Goal: Find specific page/section: Find specific page/section

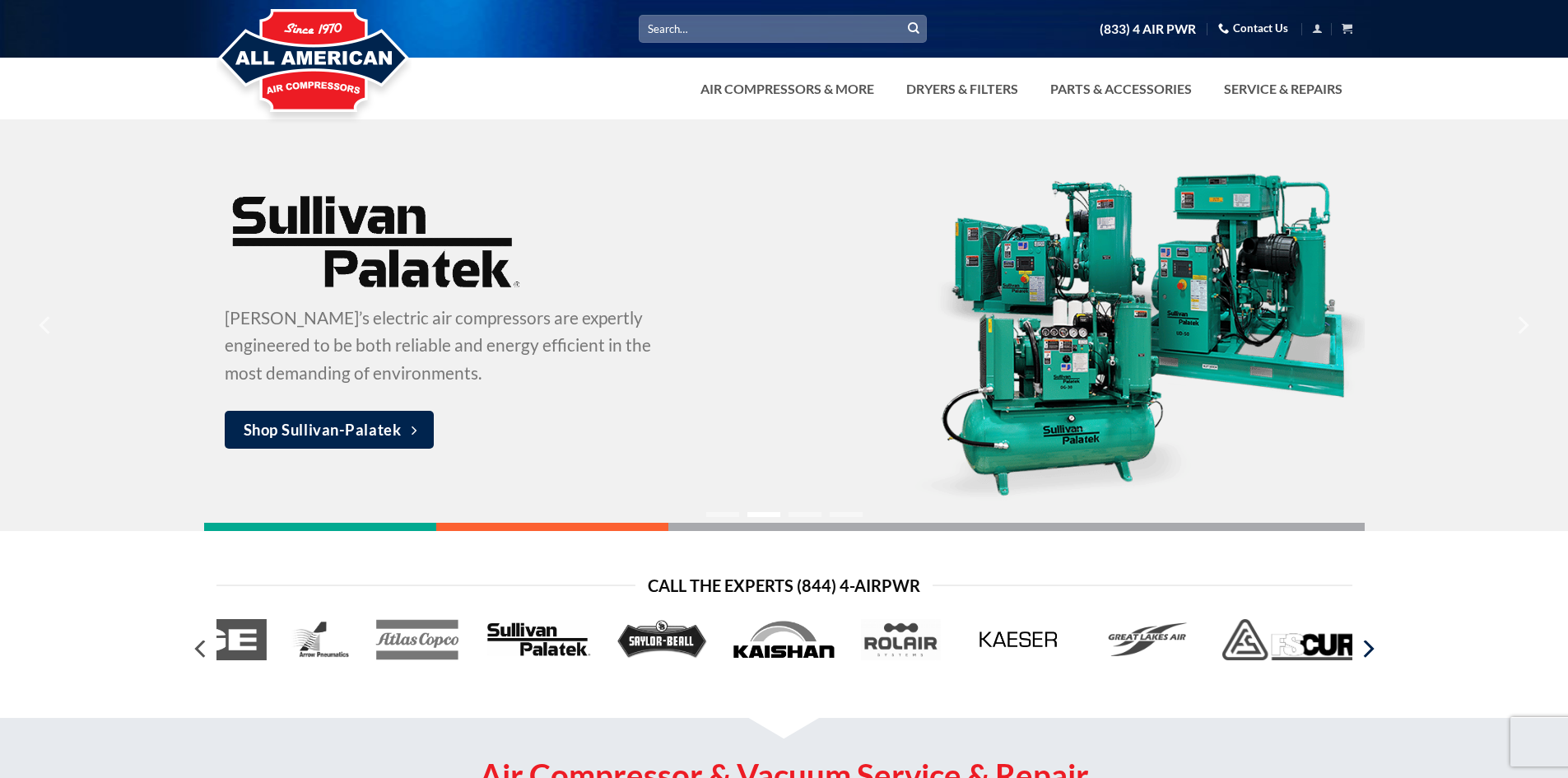
click at [1367, 652] on icon "Next" at bounding box center [1368, 648] width 30 height 30
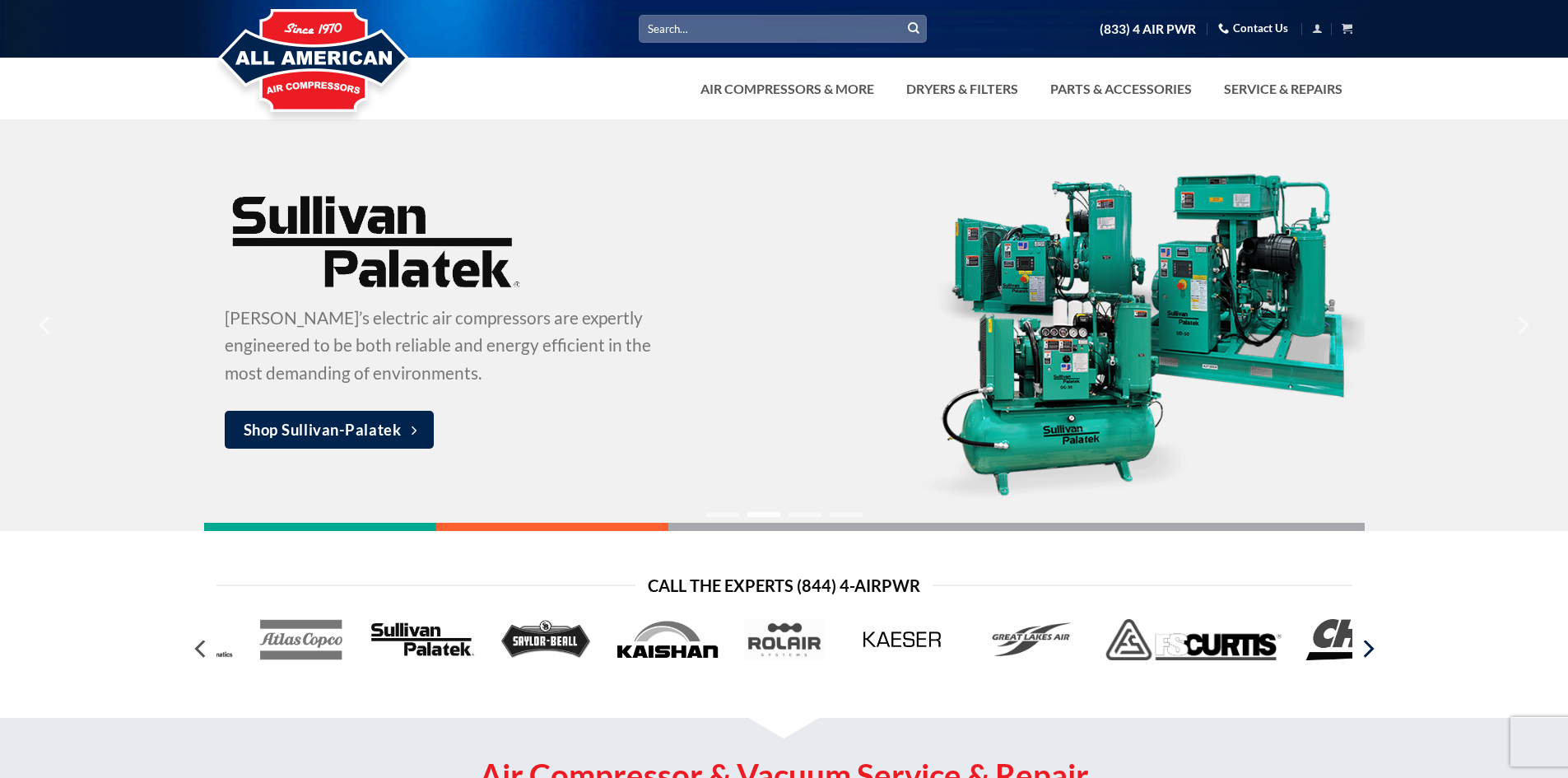
click at [1367, 652] on icon "Next" at bounding box center [1368, 648] width 30 height 30
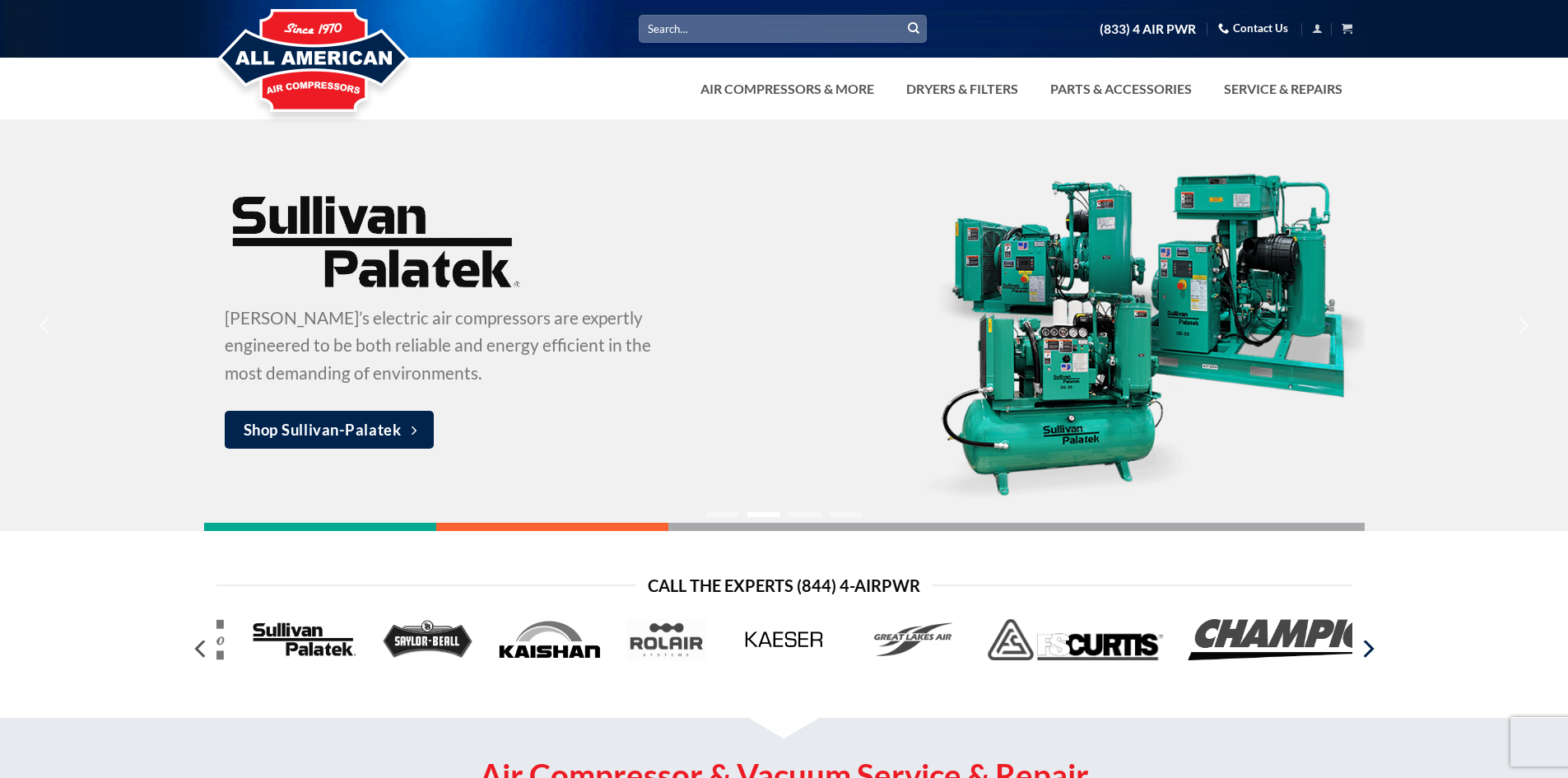
click at [1367, 652] on icon "Next" at bounding box center [1368, 648] width 30 height 30
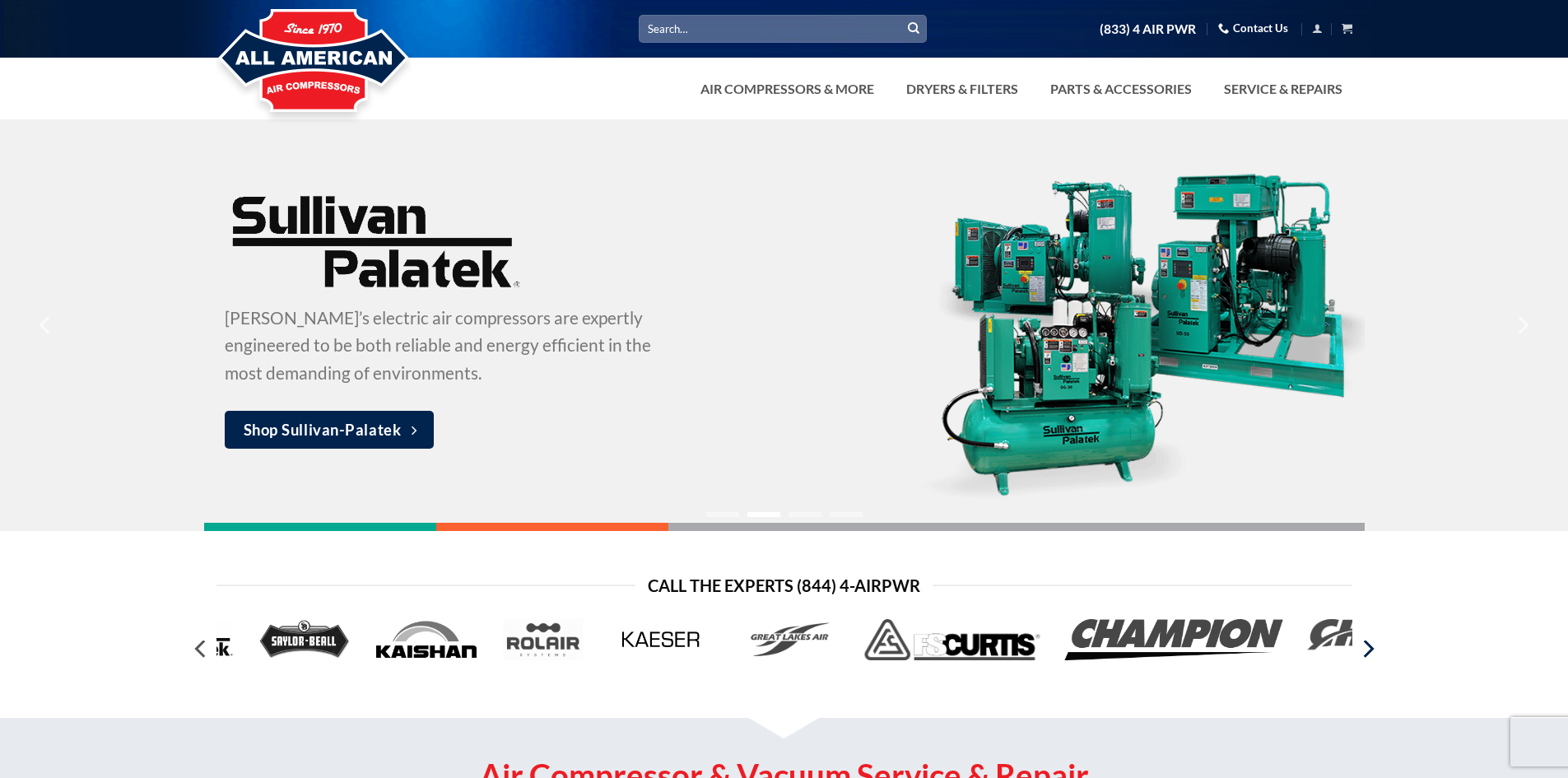
click at [1367, 652] on icon "Next" at bounding box center [1368, 648] width 30 height 30
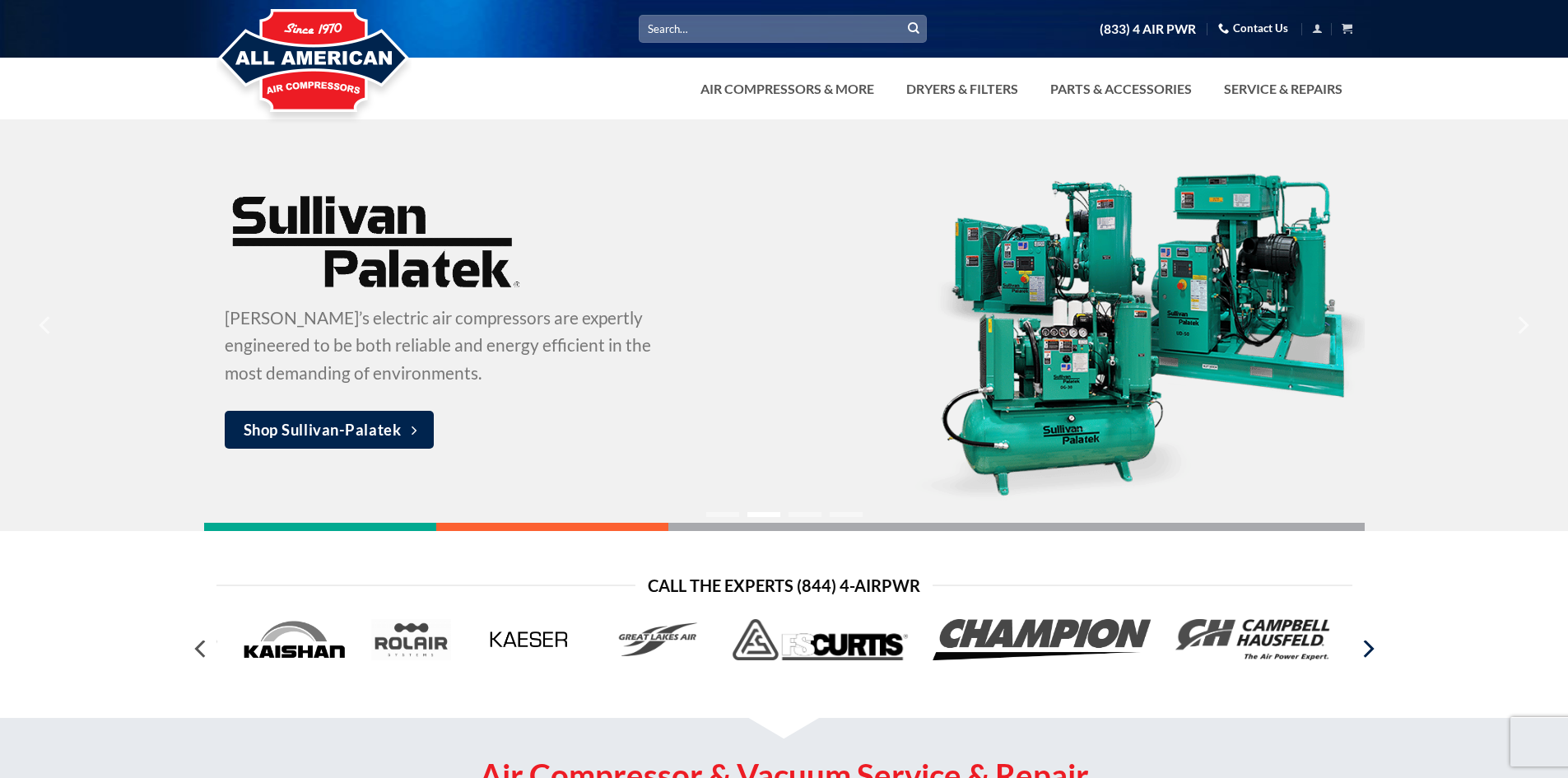
click at [1367, 652] on icon "Next" at bounding box center [1368, 648] width 30 height 30
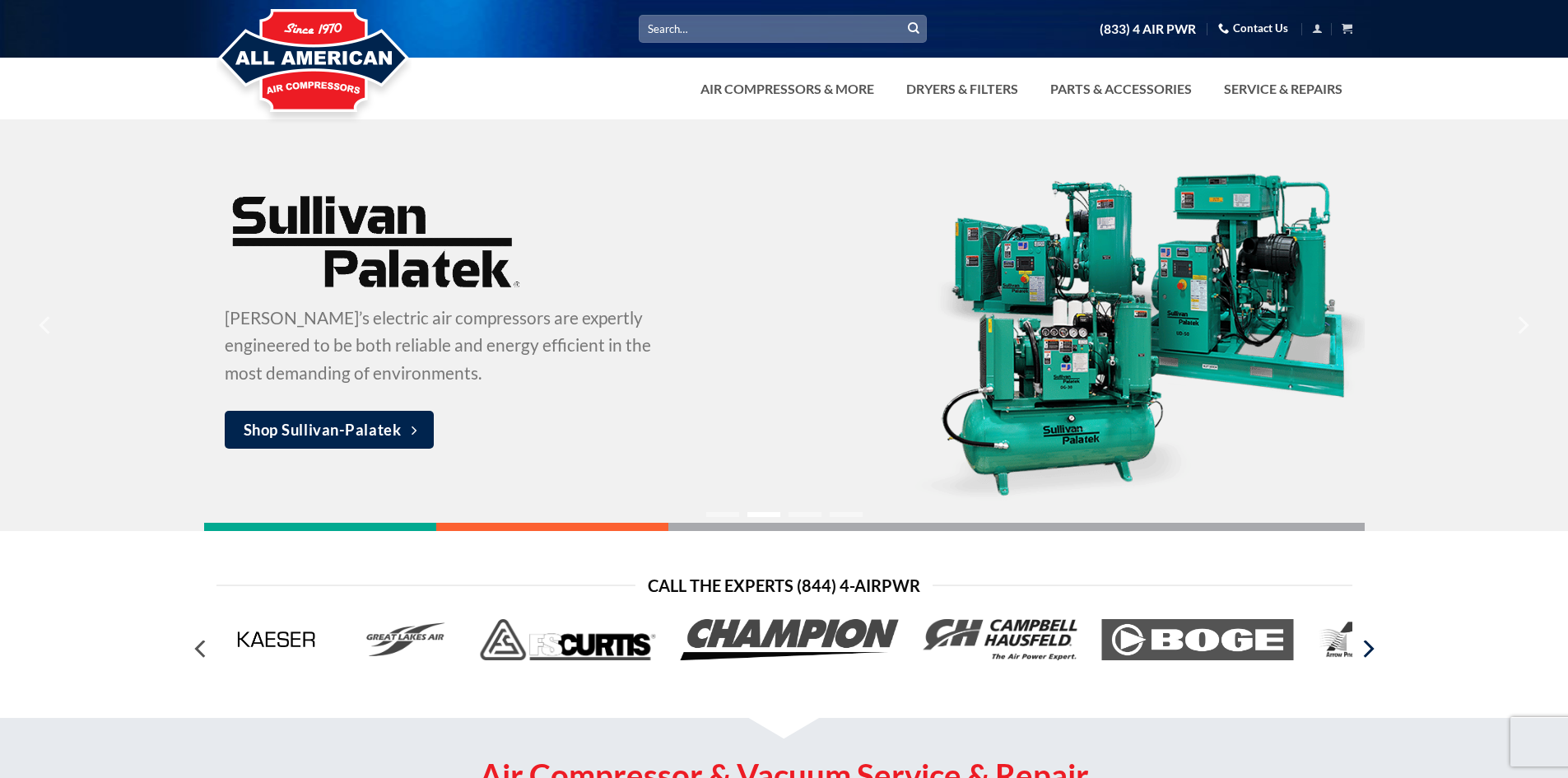
click at [1367, 652] on icon "Next" at bounding box center [1368, 648] width 30 height 30
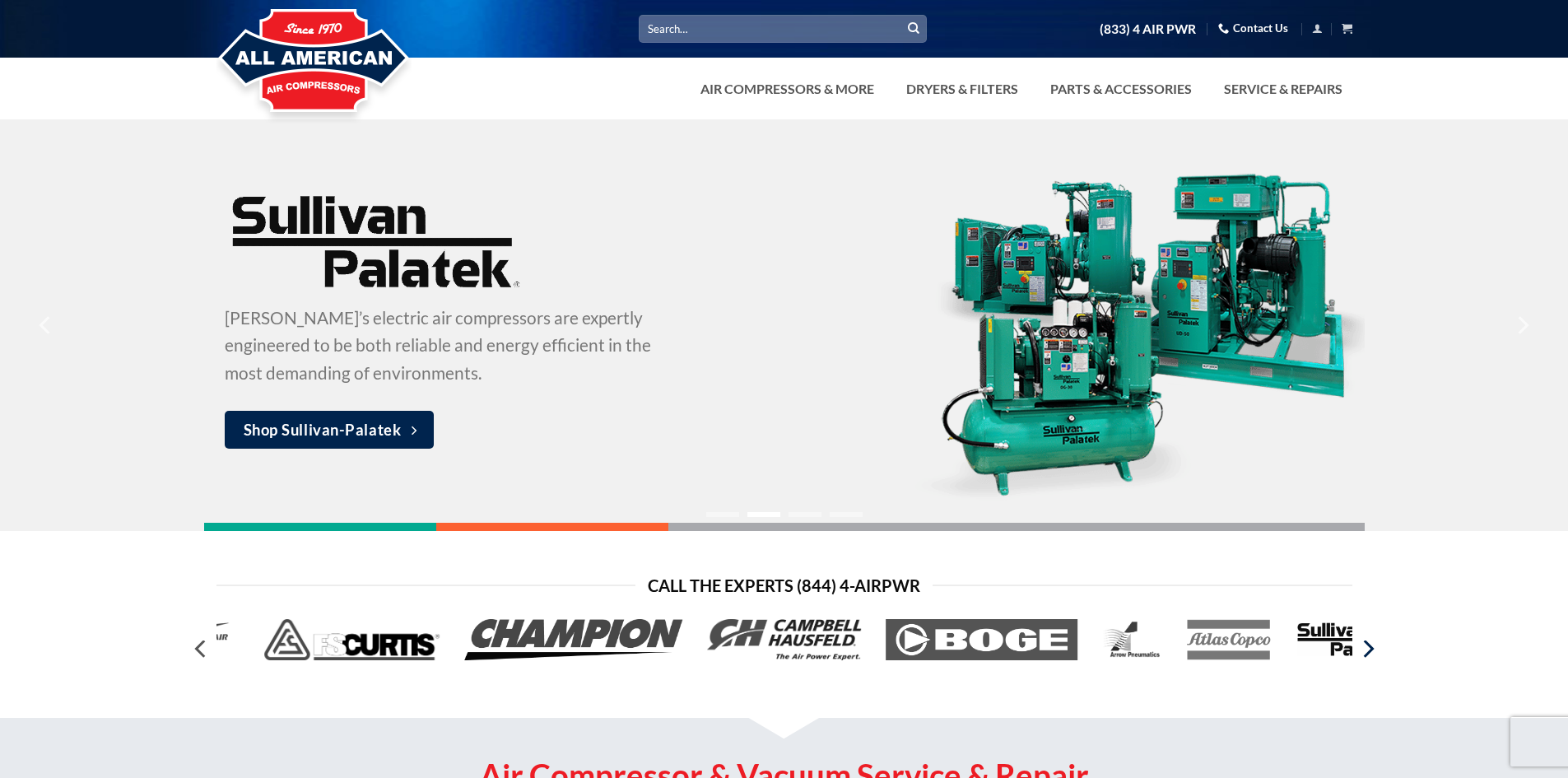
click at [1367, 652] on icon "Next" at bounding box center [1368, 648] width 30 height 30
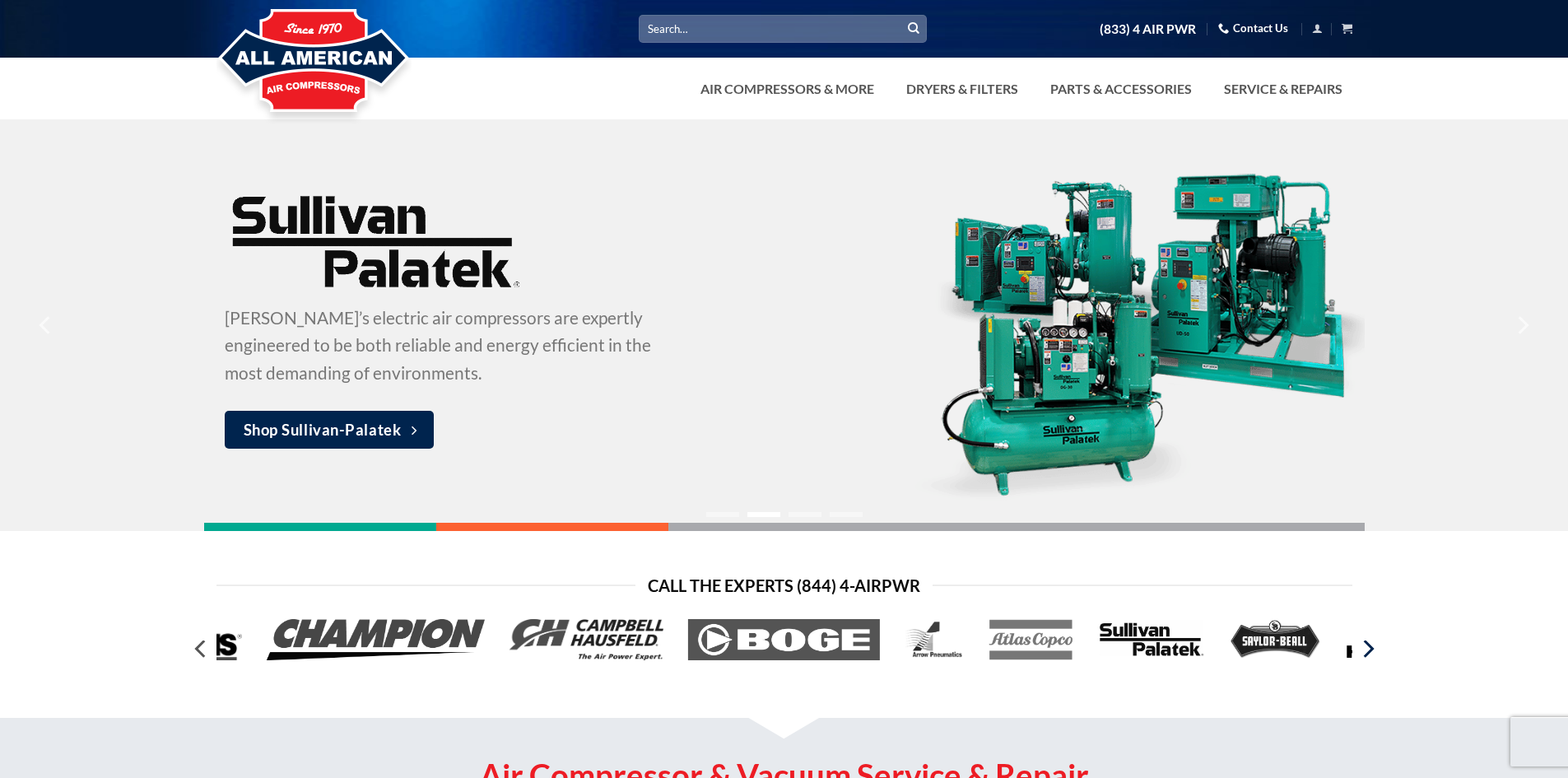
click at [1367, 652] on icon "Next" at bounding box center [1368, 648] width 30 height 30
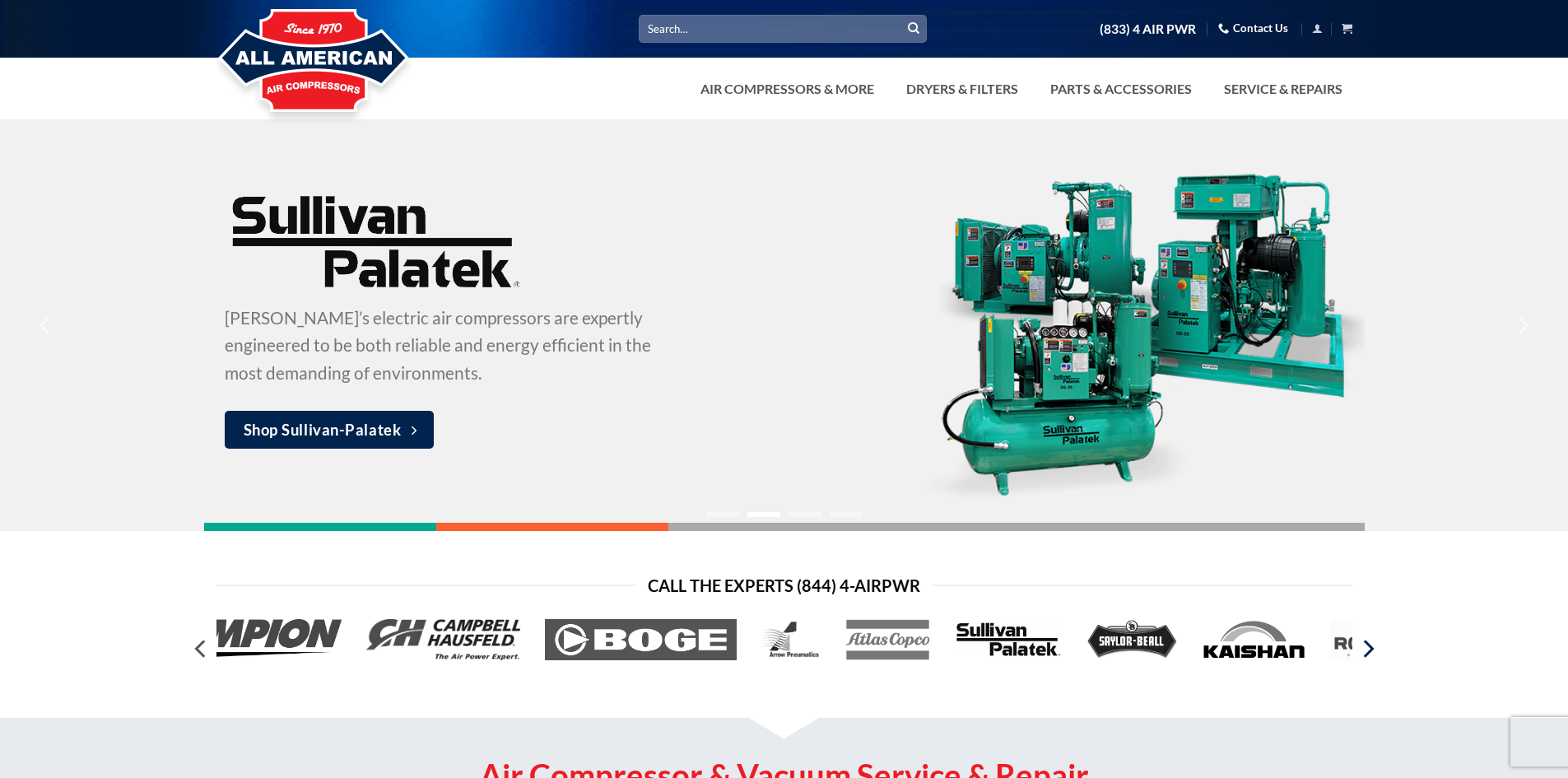
click at [1367, 652] on icon "Next" at bounding box center [1368, 648] width 30 height 30
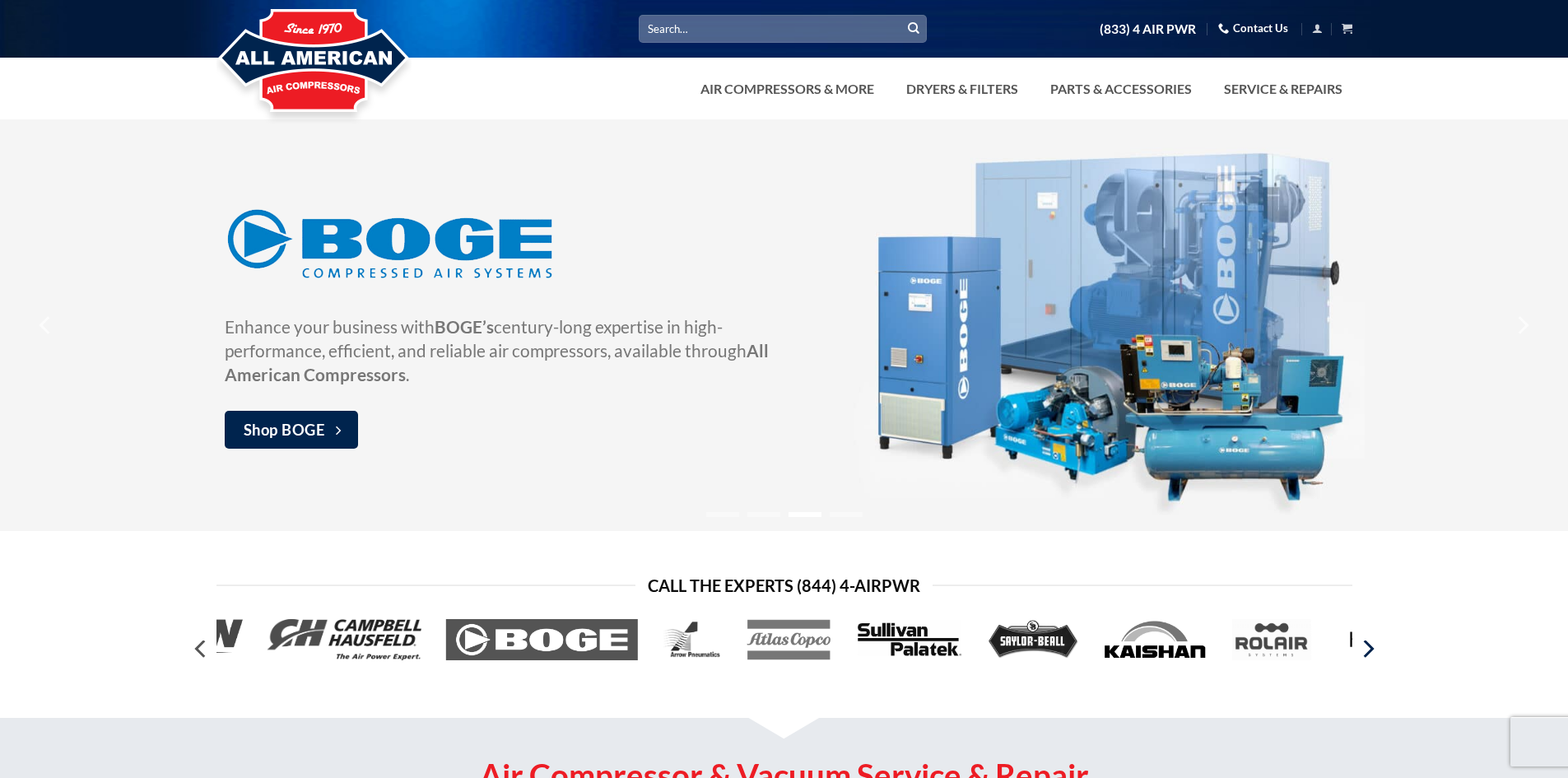
click at [1368, 652] on icon "Next" at bounding box center [1369, 649] width 11 height 19
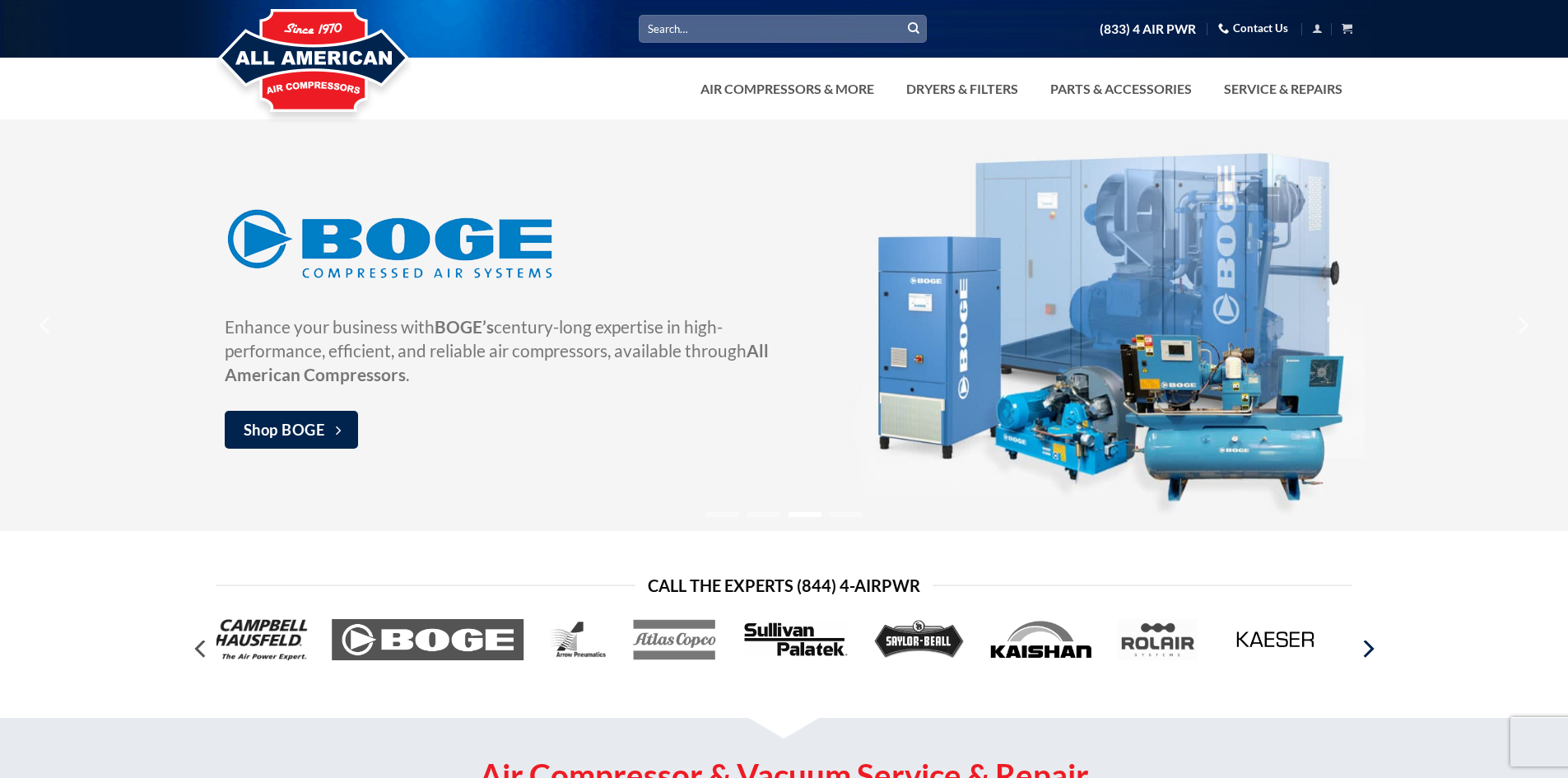
click at [1368, 652] on icon "Next" at bounding box center [1369, 649] width 11 height 19
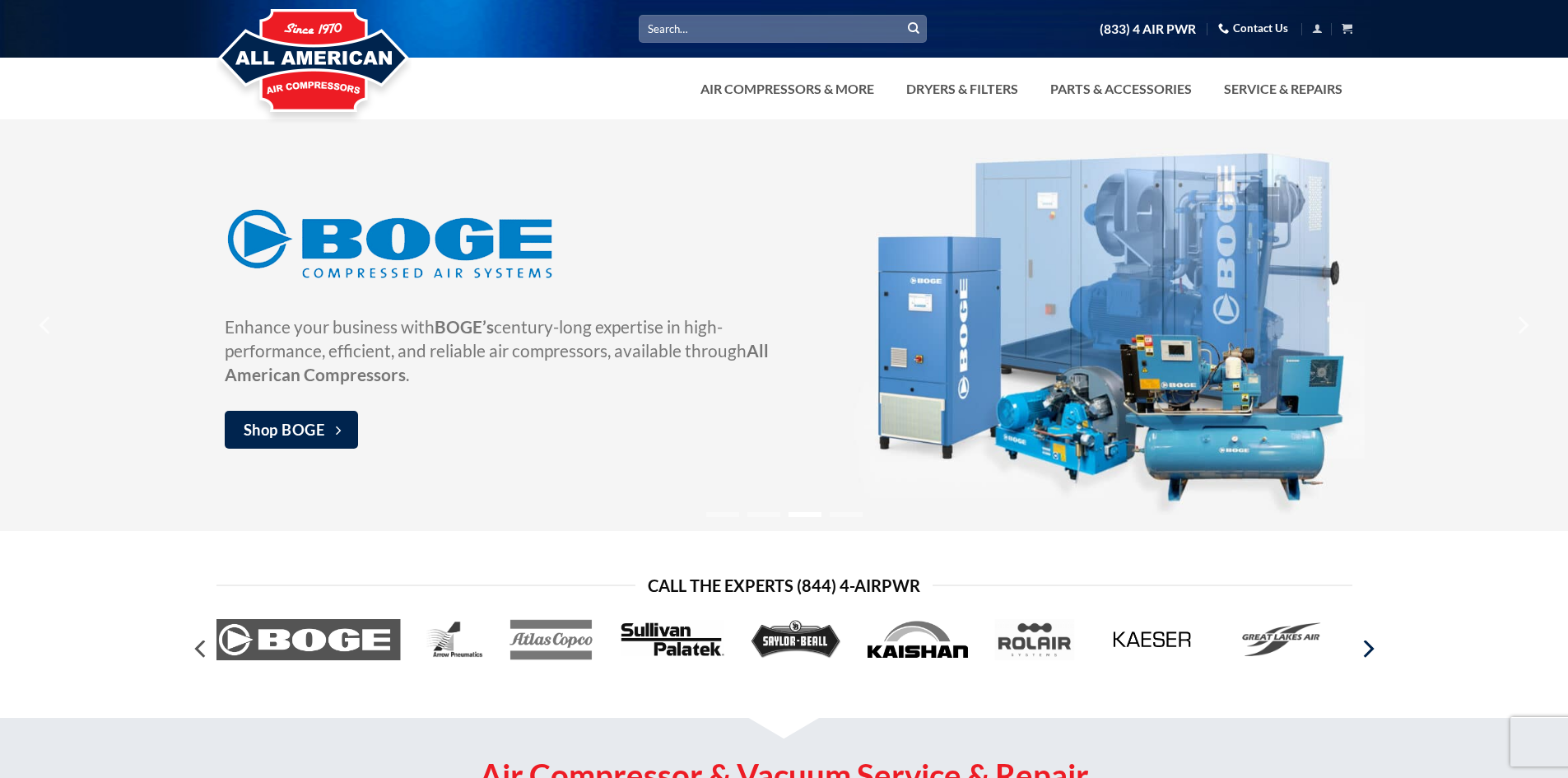
click at [1368, 652] on icon "Next" at bounding box center [1369, 649] width 11 height 19
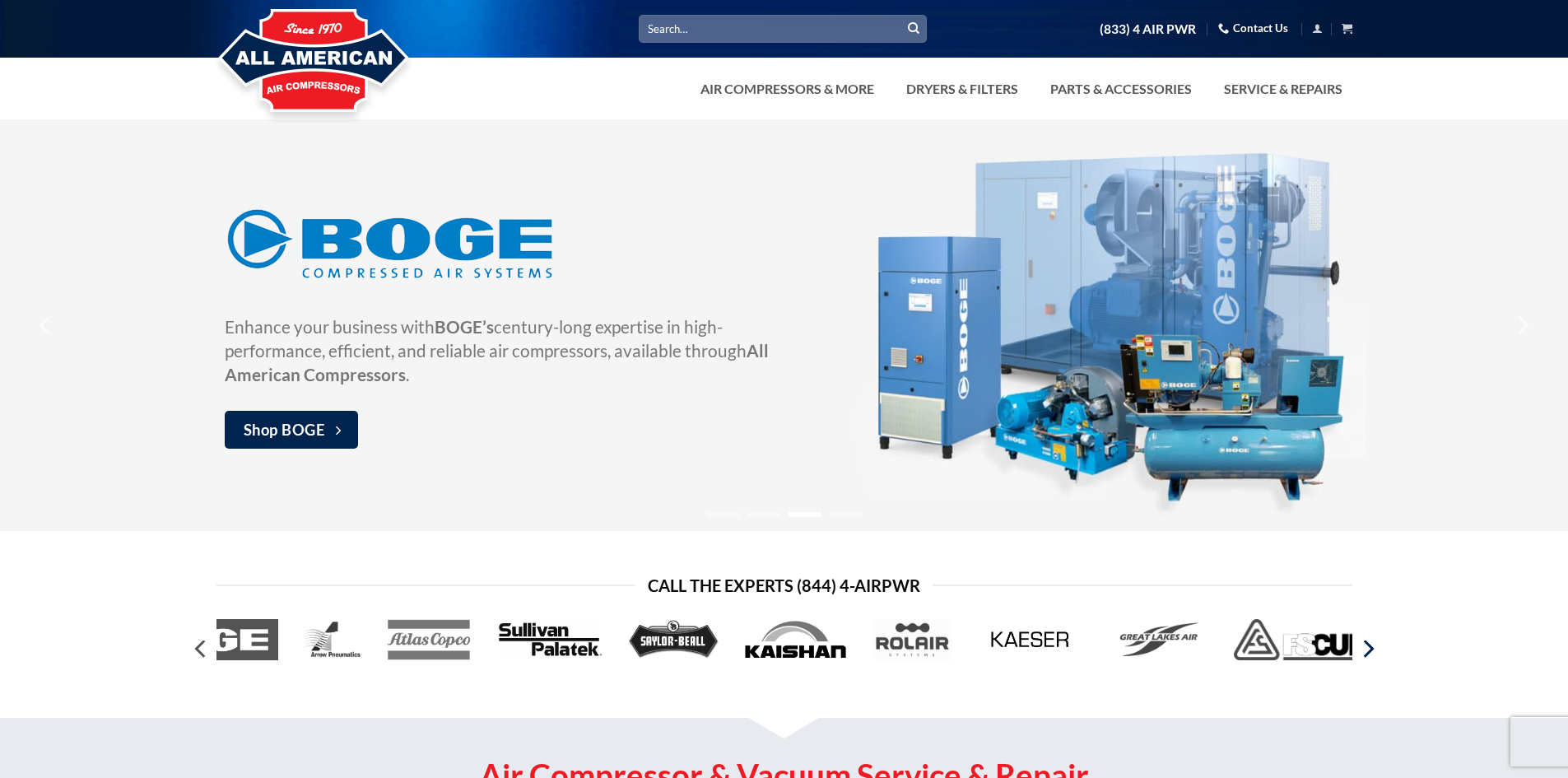
click at [1368, 652] on icon "Next" at bounding box center [1369, 649] width 11 height 19
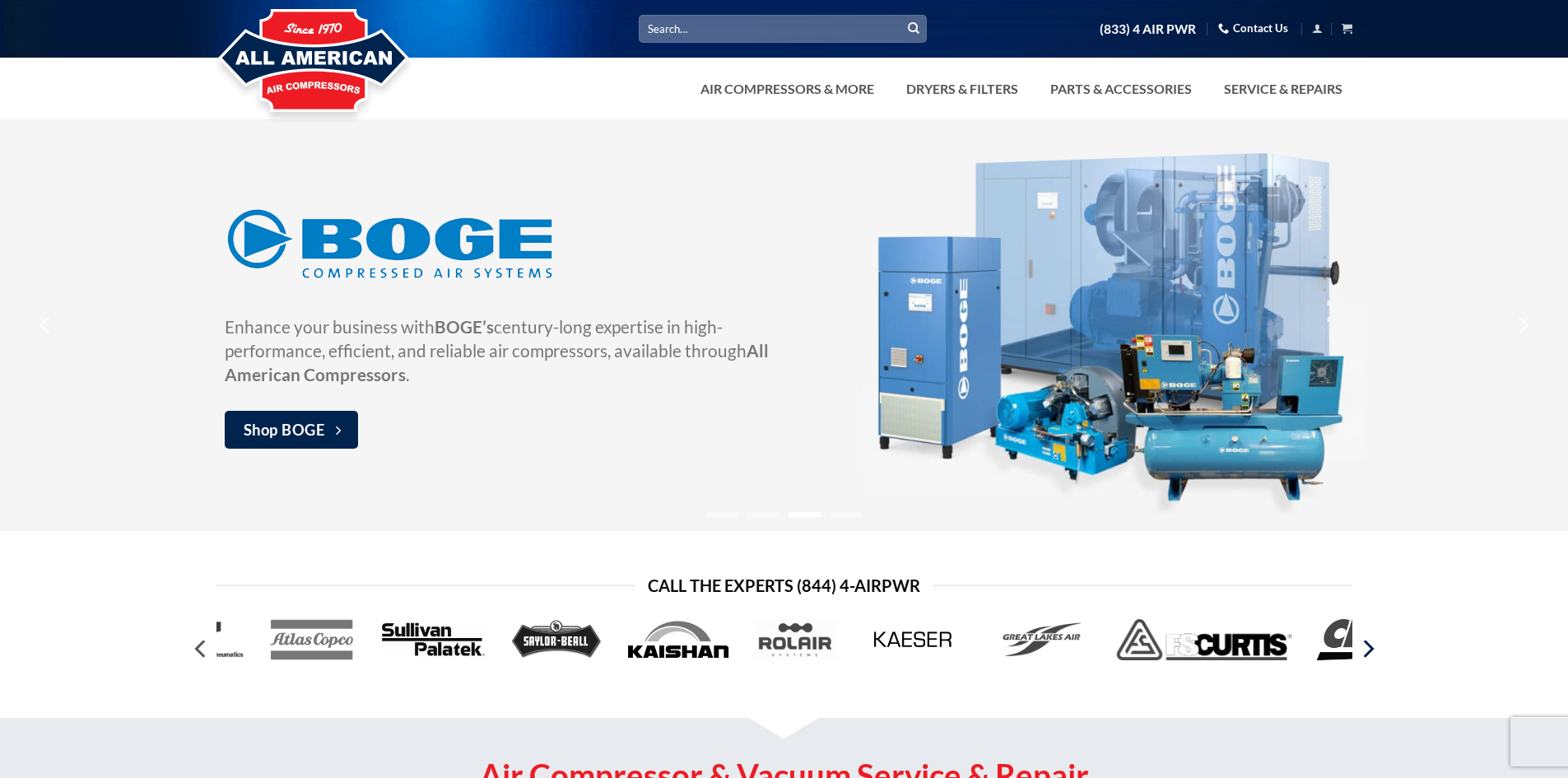
click at [1368, 652] on icon "Next" at bounding box center [1369, 649] width 11 height 19
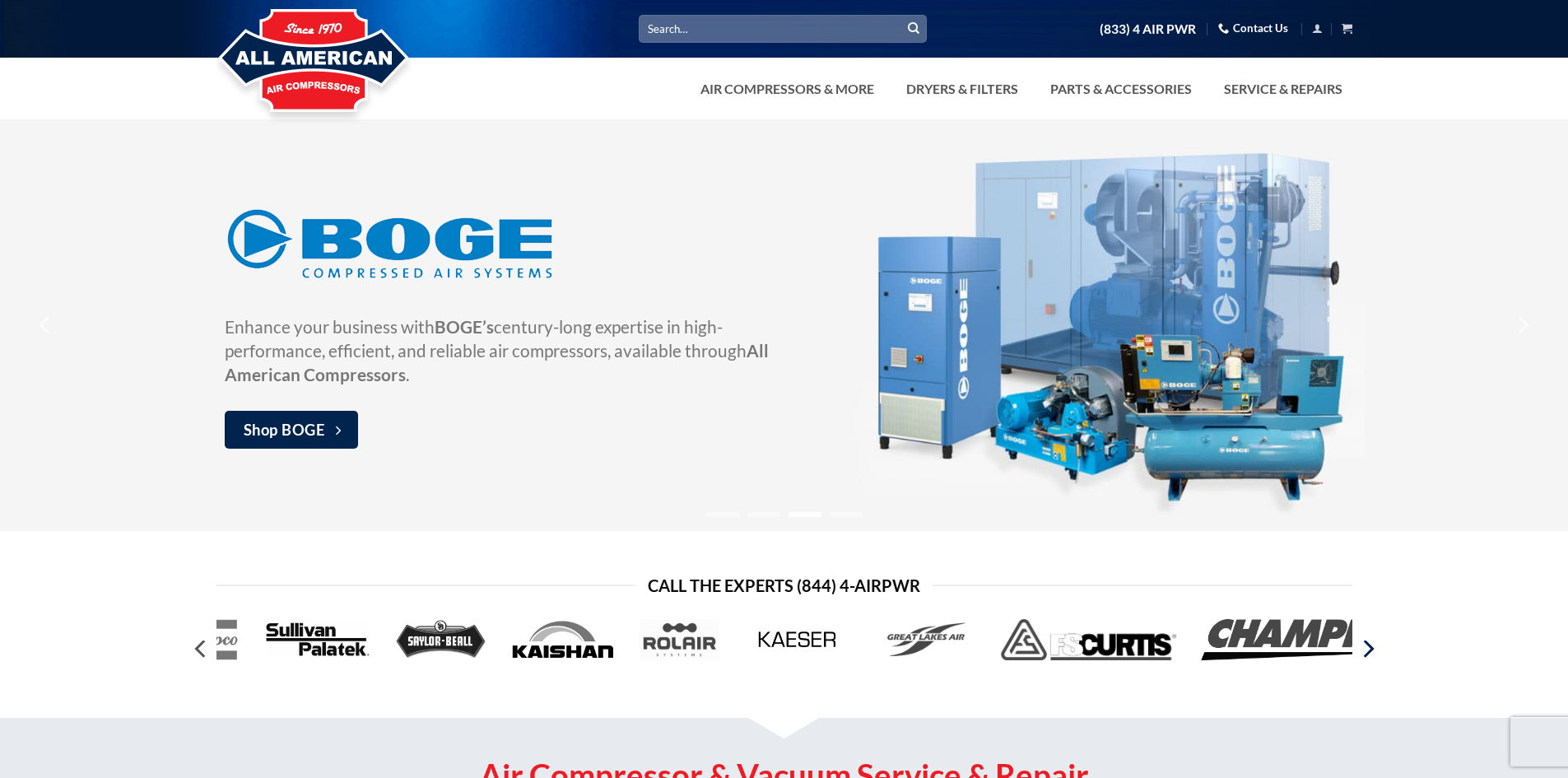
click at [1368, 652] on icon "Next" at bounding box center [1369, 649] width 11 height 19
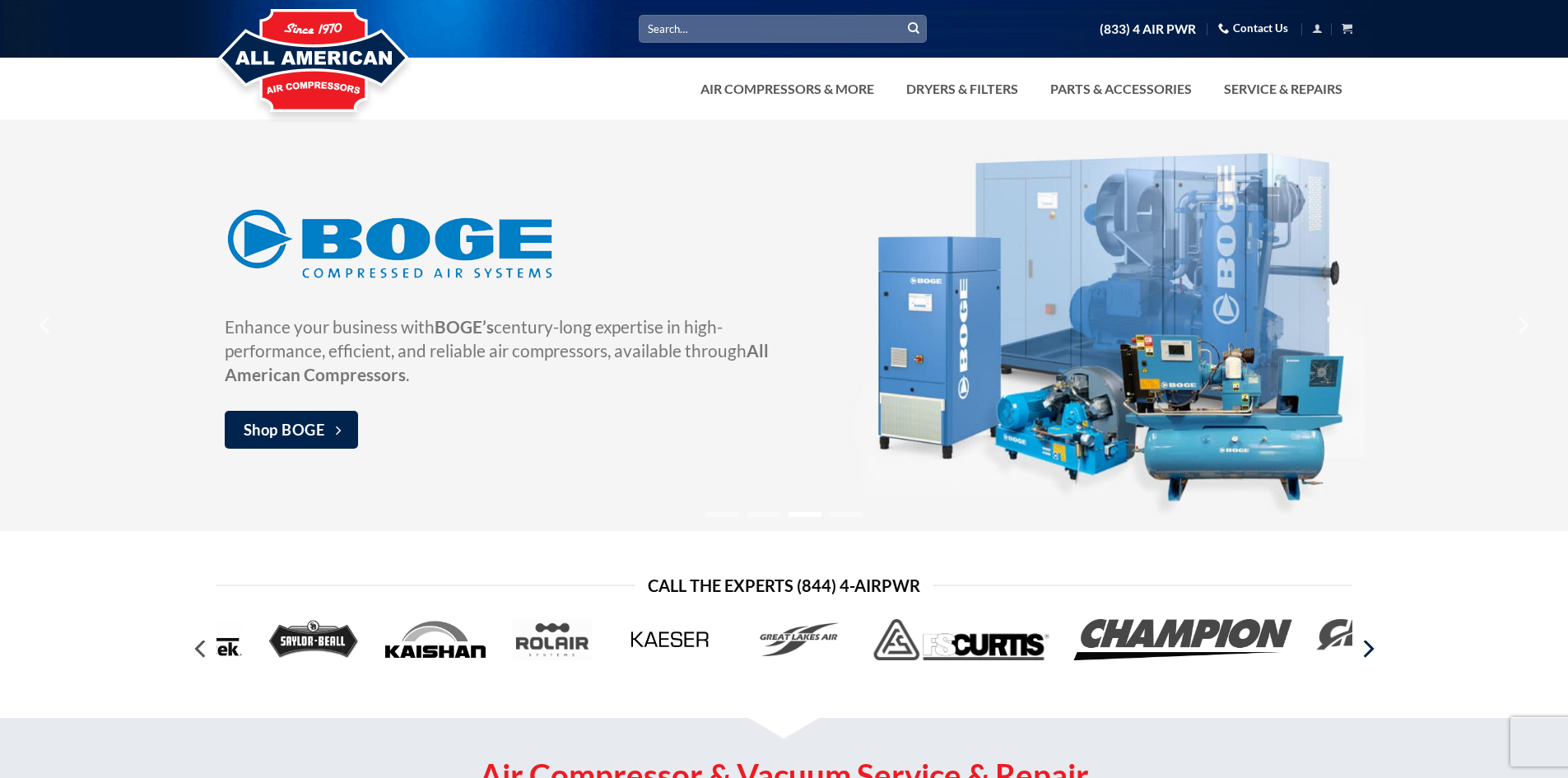
click at [1368, 652] on icon "Next" at bounding box center [1369, 649] width 11 height 19
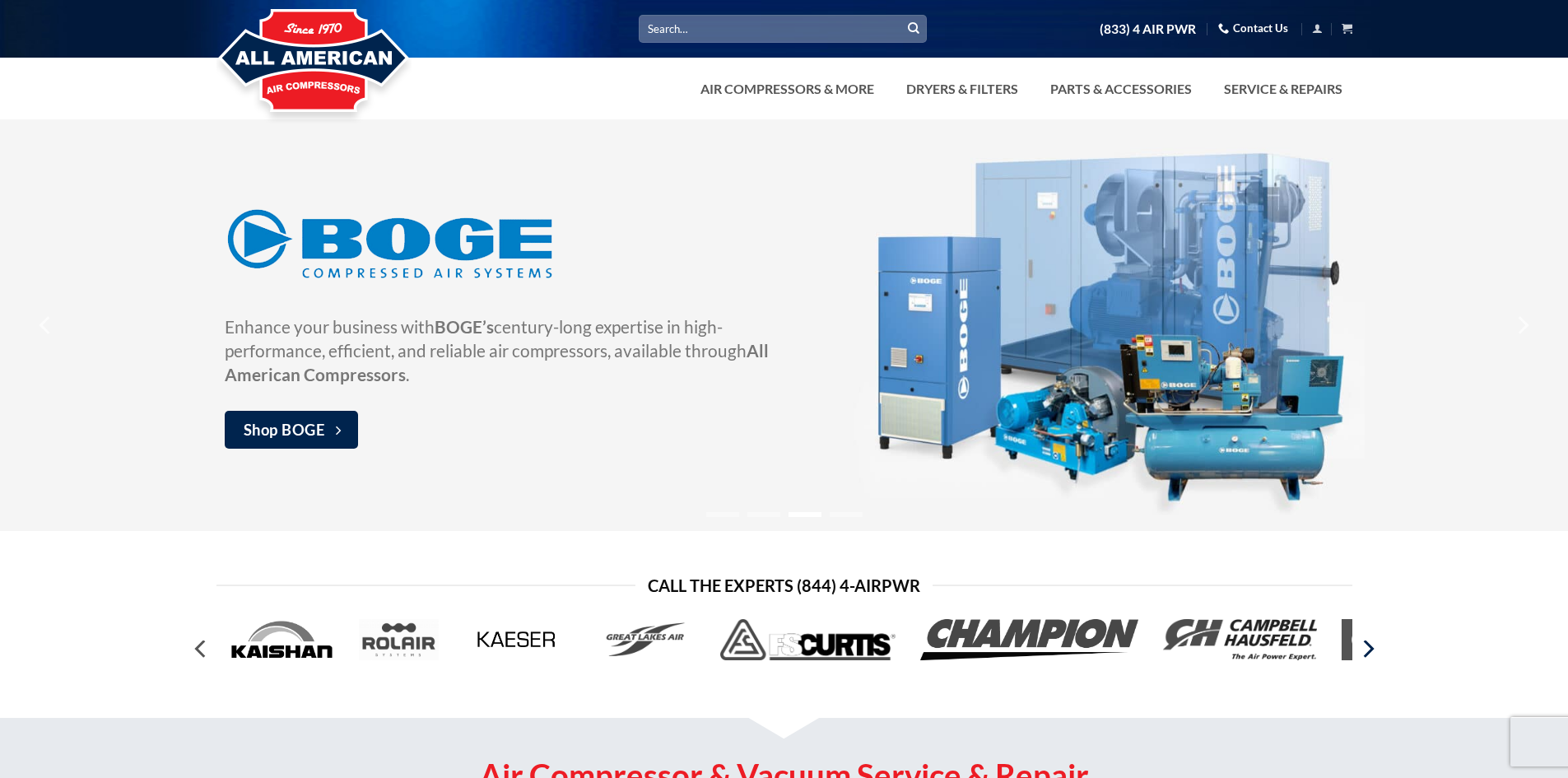
click at [1369, 652] on icon "Next" at bounding box center [1369, 649] width 11 height 19
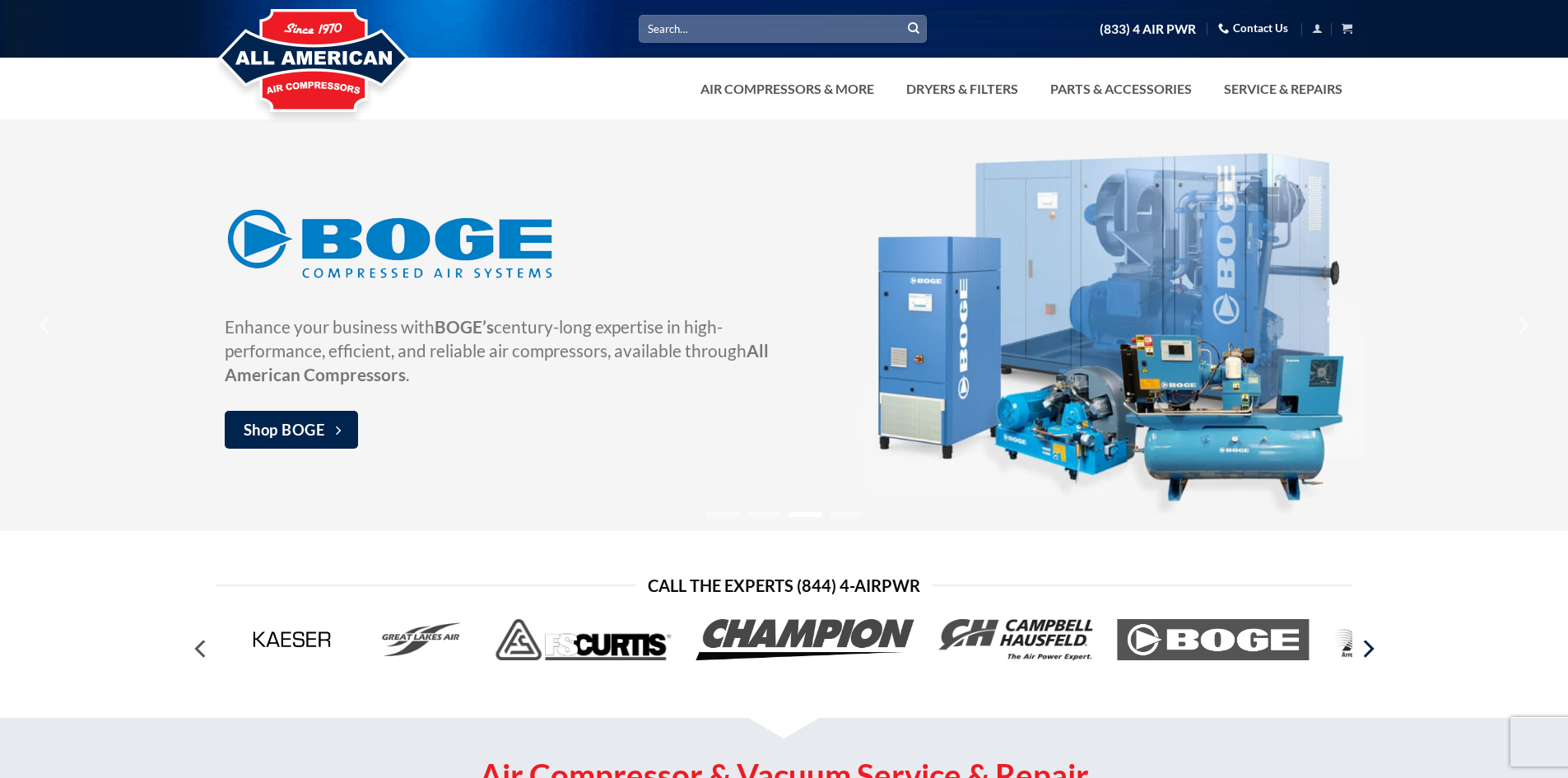
click at [1369, 652] on icon "Next" at bounding box center [1369, 649] width 11 height 19
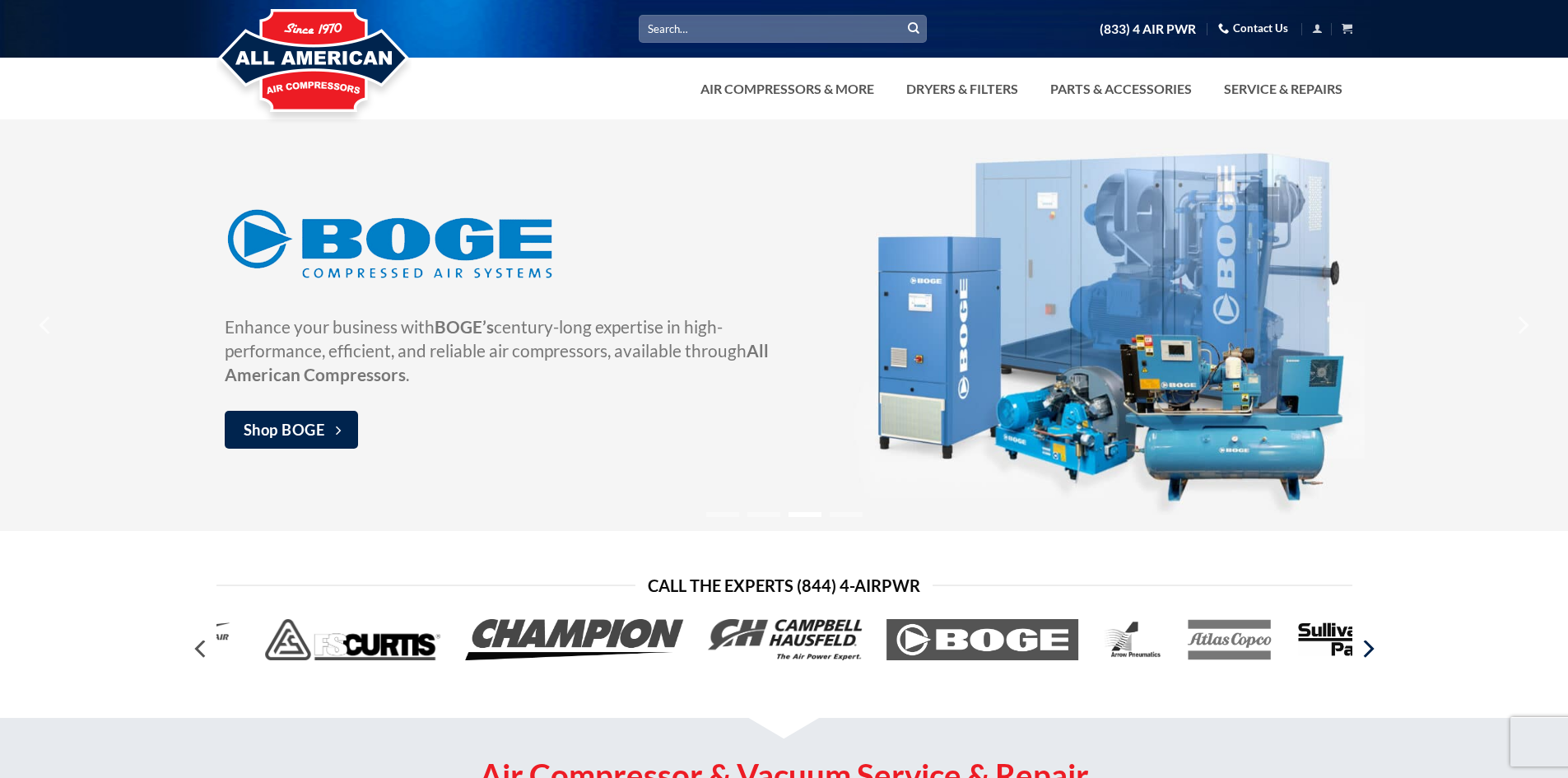
click at [1369, 652] on icon "Next" at bounding box center [1369, 649] width 11 height 19
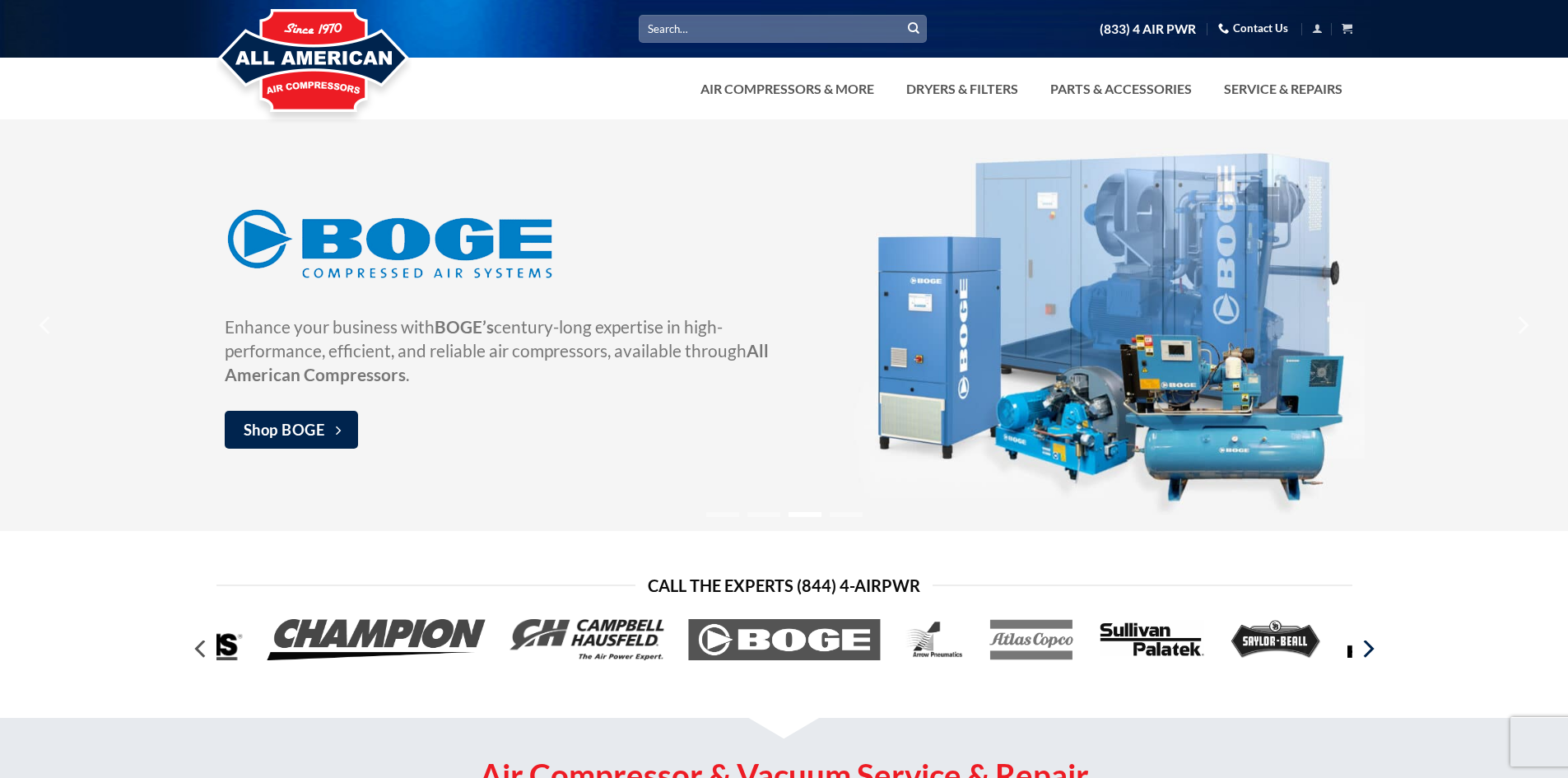
click at [1369, 652] on icon "Next" at bounding box center [1369, 649] width 11 height 19
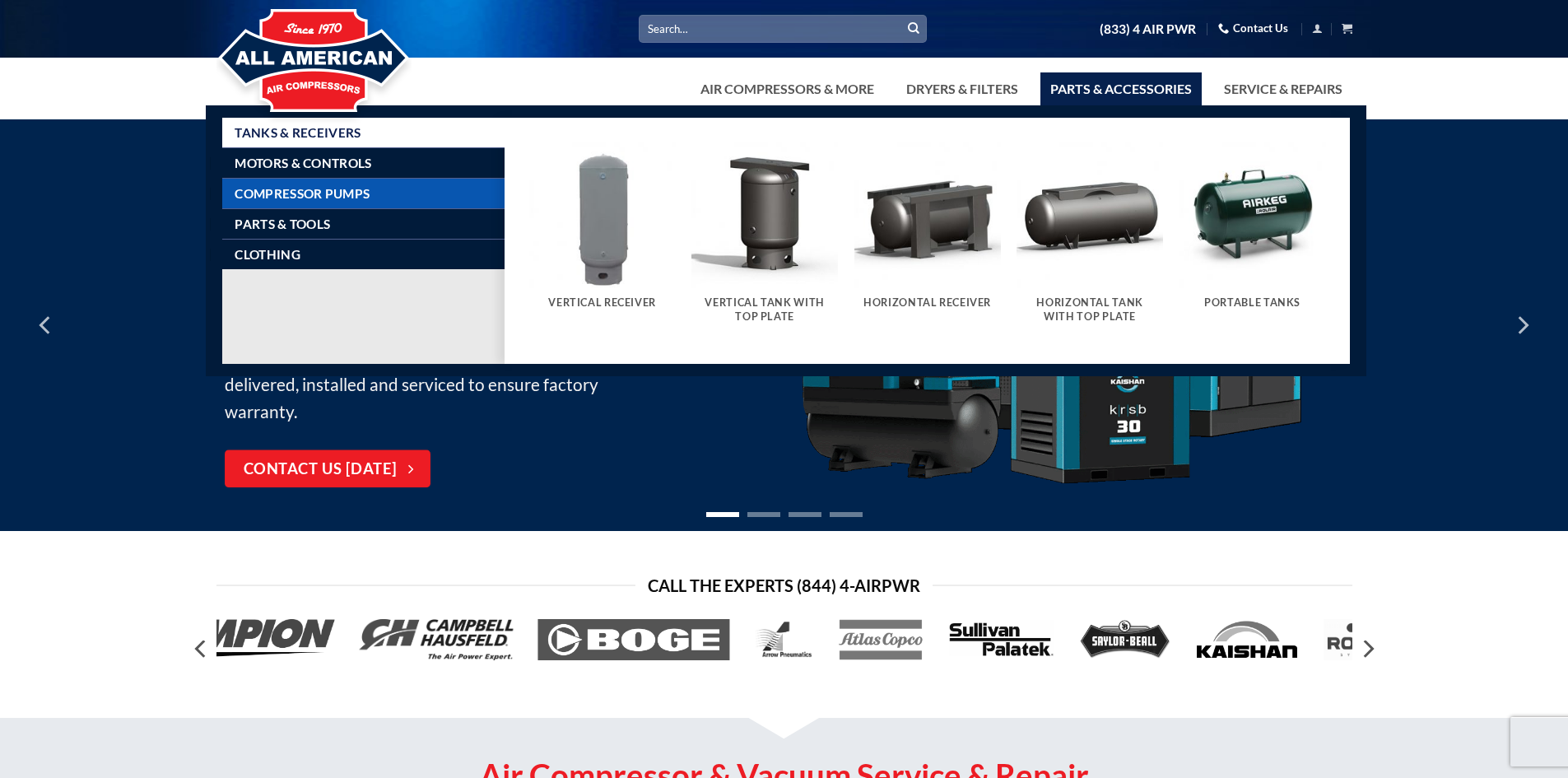
click at [333, 191] on span "Compressor Pumps" at bounding box center [302, 194] width 135 height 13
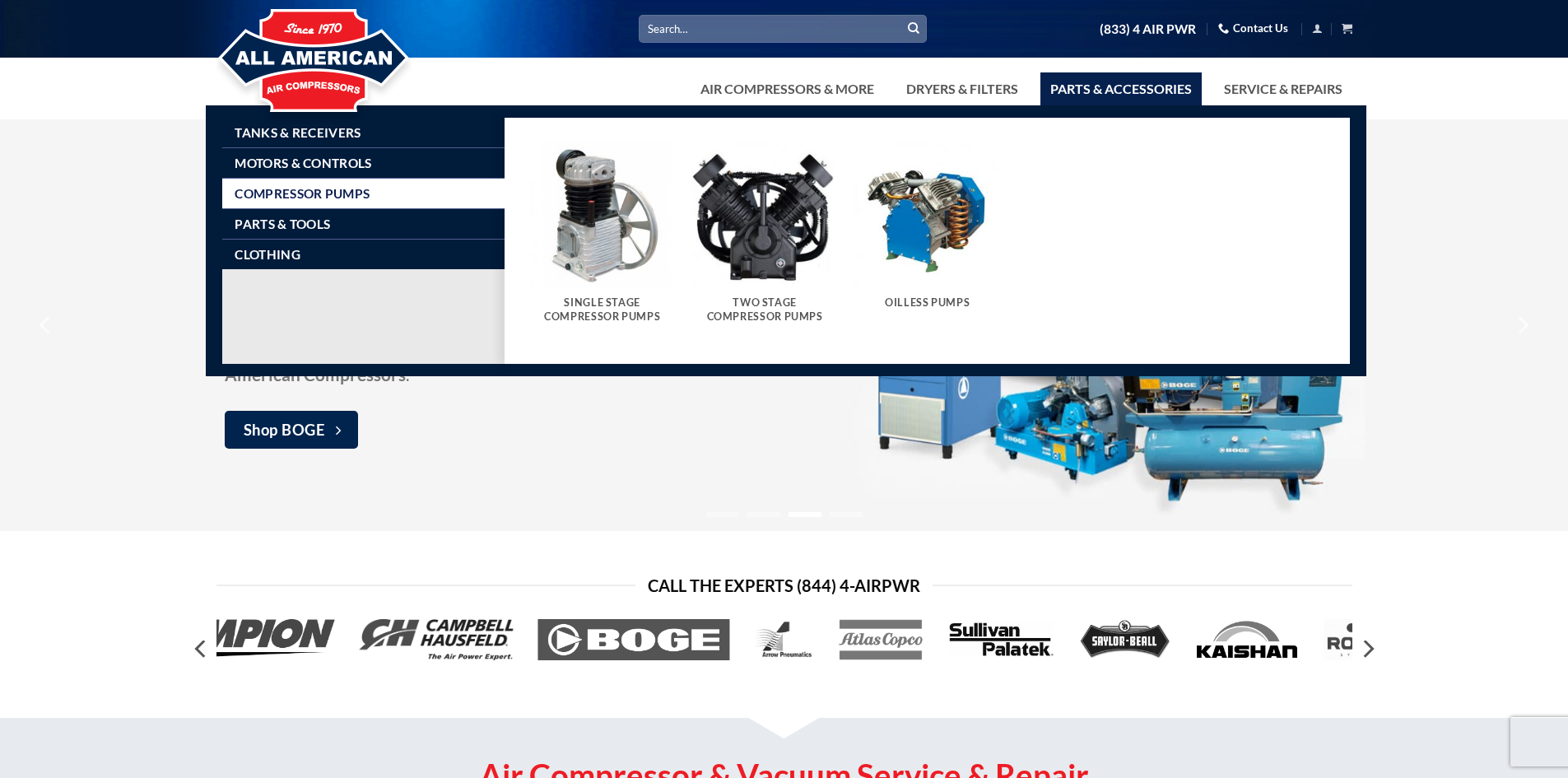
click at [750, 242] on img "Visit product category Two Stage Compressor Pumps" at bounding box center [765, 216] width 146 height 146
